Goal: Find specific page/section: Find specific page/section

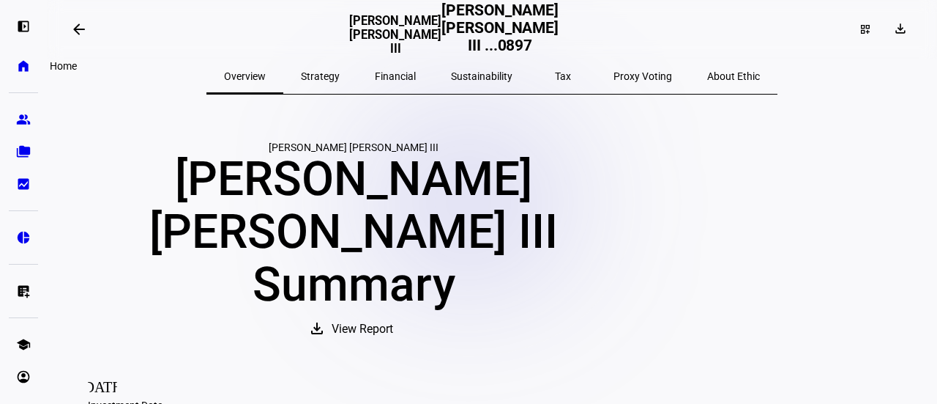
click at [26, 65] on eth-mat-symbol "home" at bounding box center [23, 66] width 15 height 15
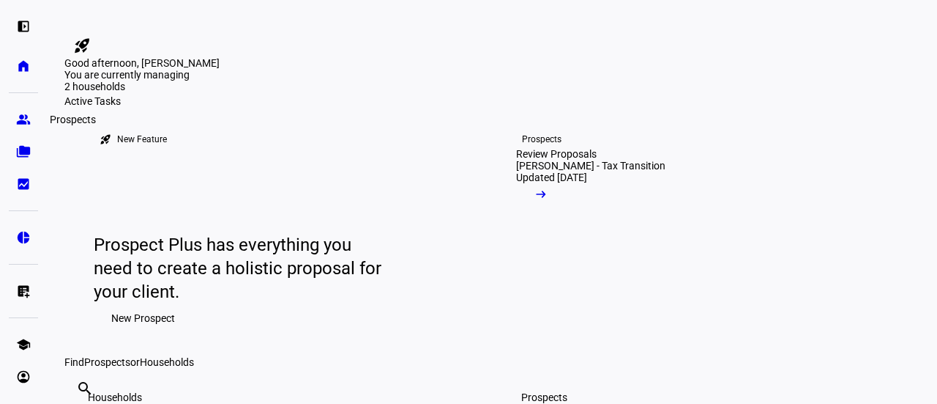
click at [26, 118] on eth-mat-symbol "group" at bounding box center [23, 119] width 15 height 15
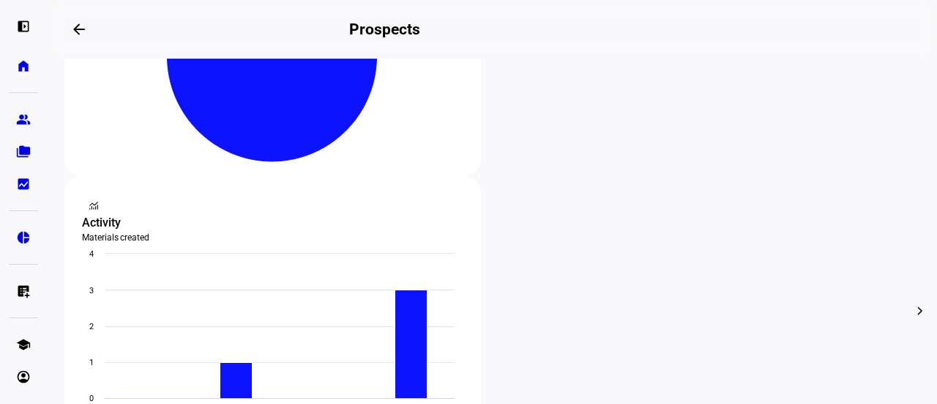
scroll to position [293, 0]
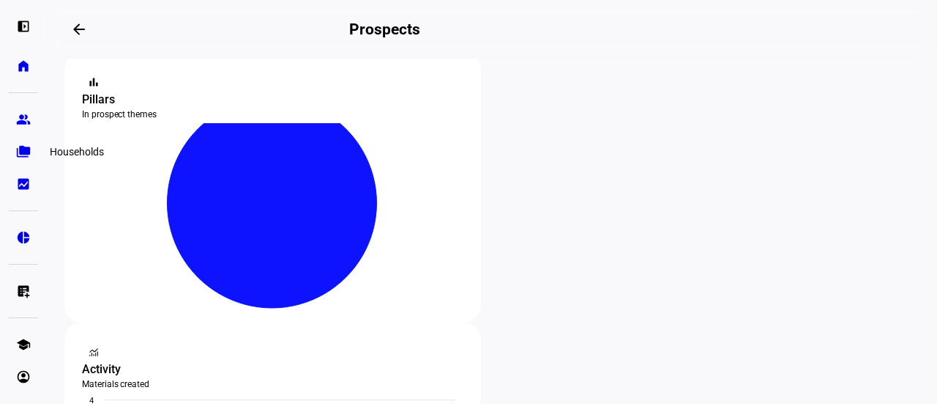
click at [19, 147] on eth-mat-symbol "folder_copy" at bounding box center [23, 151] width 15 height 15
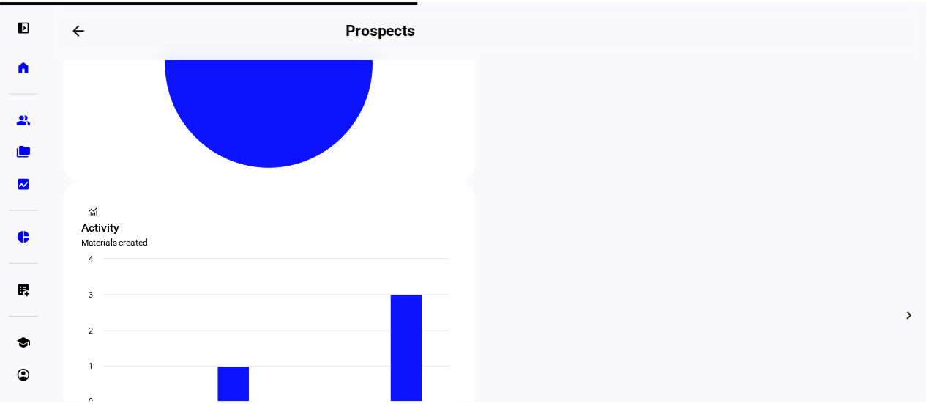
scroll to position [439, 0]
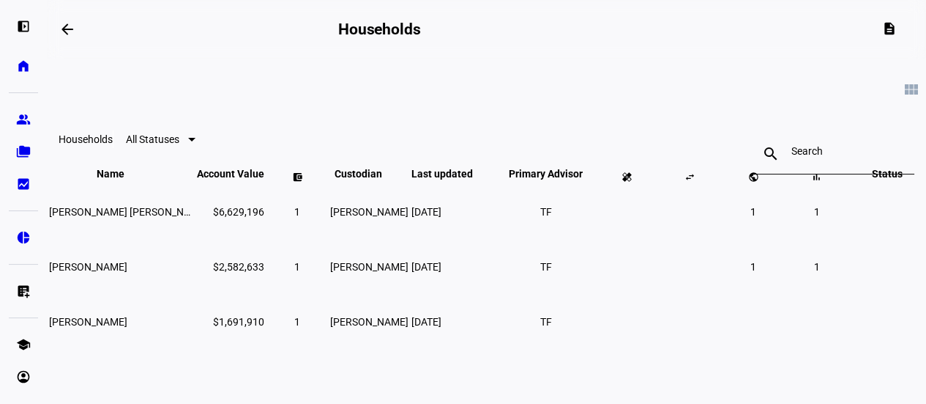
scroll to position [73, 0]
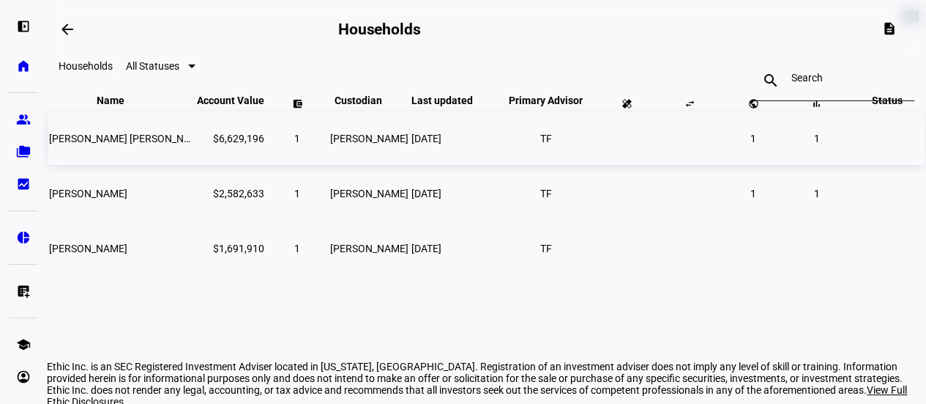
click at [142, 144] on span "[PERSON_NAME] [PERSON_NAME] III" at bounding box center [134, 139] width 170 height 12
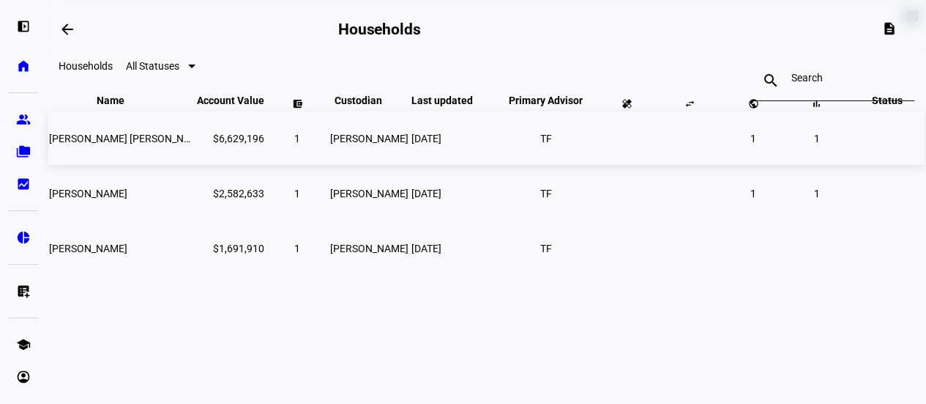
scroll to position [21, 0]
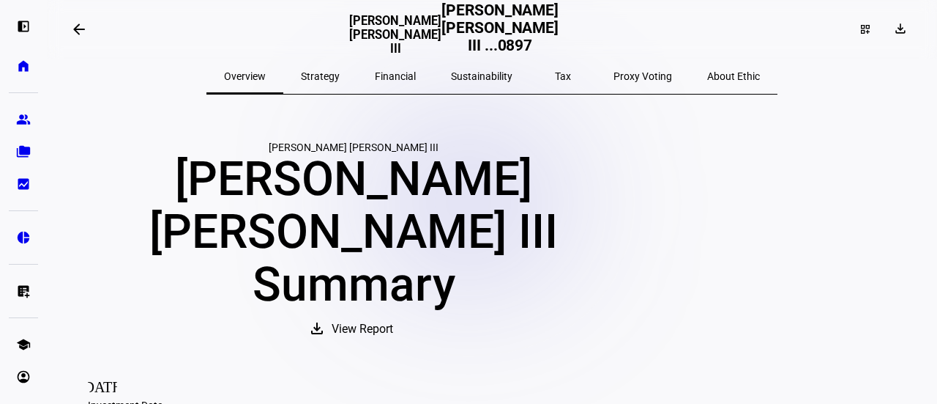
click at [78, 23] on mat-icon "arrow_backwards" at bounding box center [79, 30] width 18 height 18
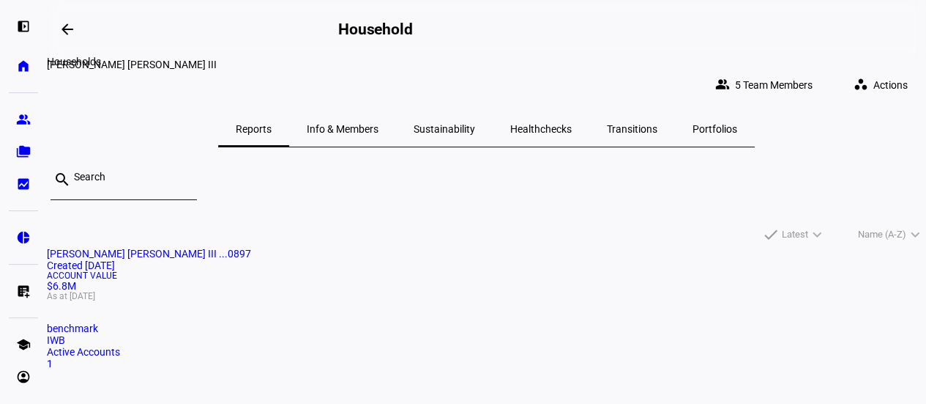
click at [62, 26] on span at bounding box center [67, 29] width 35 height 35
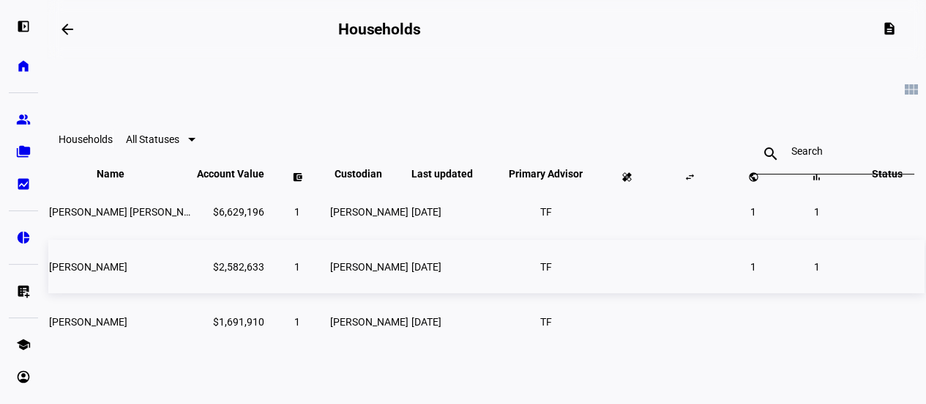
click at [127, 272] on span "David M Lane Ttee" at bounding box center [88, 267] width 78 height 12
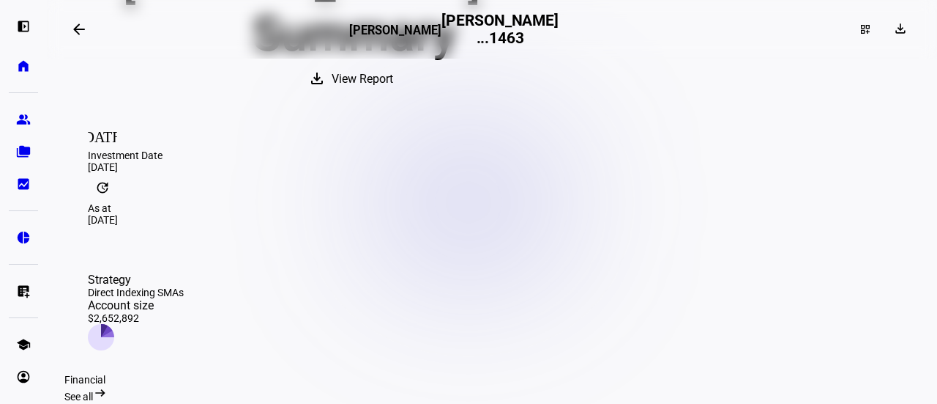
scroll to position [170, 0]
